Goal: Task Accomplishment & Management: Use online tool/utility

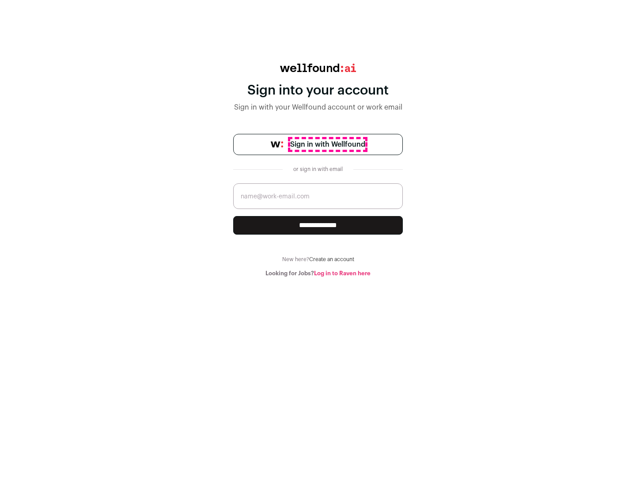
click at [327, 145] on span "Sign in with Wellfound" at bounding box center [327, 144] width 75 height 11
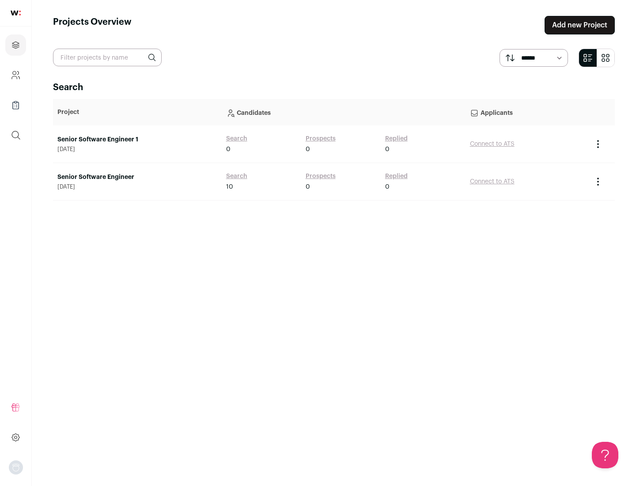
click at [137, 177] on link "Senior Software Engineer" at bounding box center [137, 177] width 160 height 9
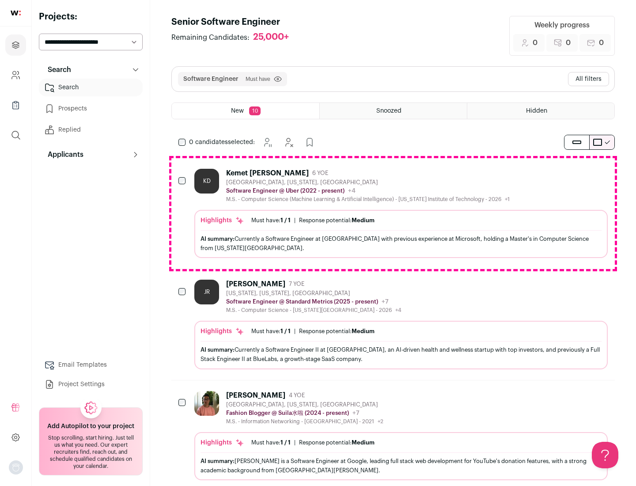
click at [393, 213] on div "Highlights Must have: 1 / 1 How many must haves have been fulfilled? | Response…" at bounding box center [401, 234] width 414 height 48
